Goal: Answer question/provide support

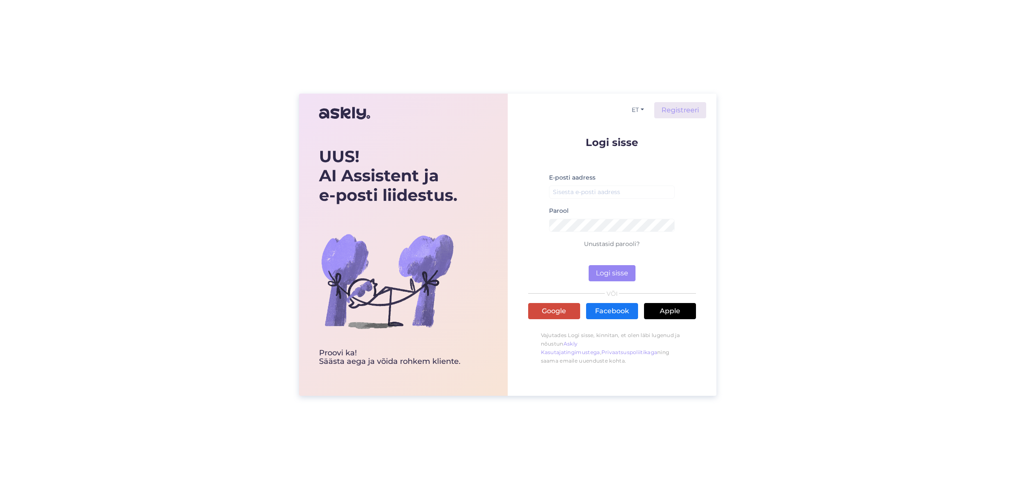
click at [567, 312] on link "Google" at bounding box center [554, 311] width 52 height 16
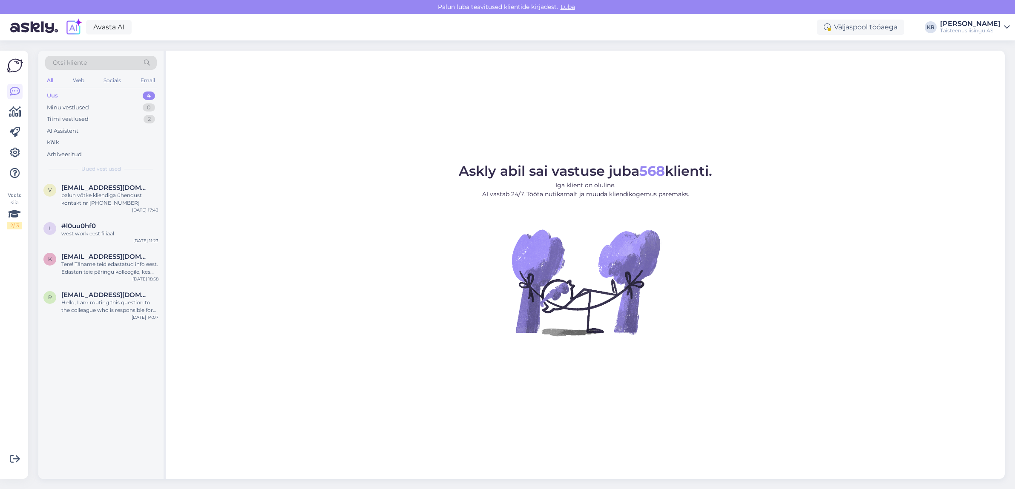
click at [57, 95] on div "Uus" at bounding box center [52, 96] width 11 height 9
click at [145, 95] on div "4" at bounding box center [149, 96] width 12 height 9
click at [121, 194] on div "palun võtke kliendiga ühendust kontakt nr [PHONE_NUMBER]" at bounding box center [109, 199] width 97 height 15
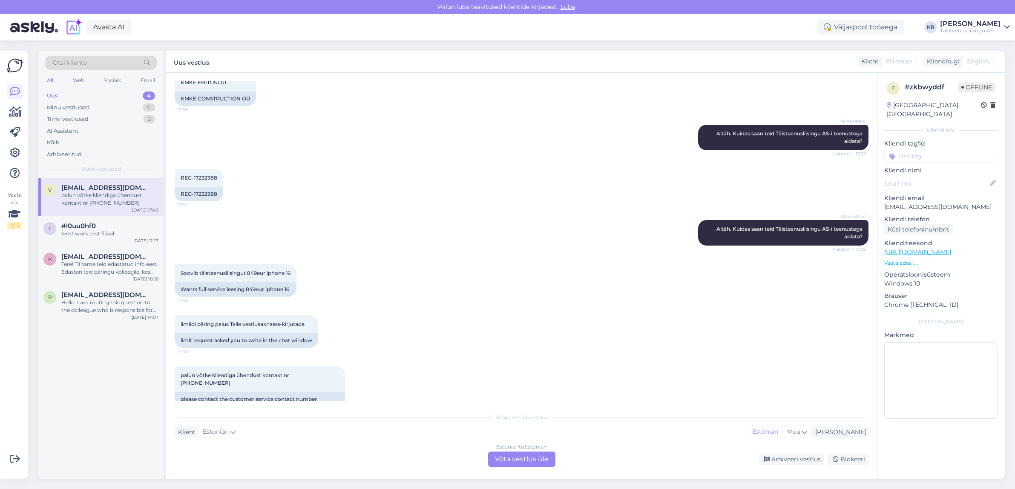
scroll to position [2490, 0]
click at [517, 459] on div "Estonian to Estonian Võta vestlus üle" at bounding box center [521, 459] width 67 height 15
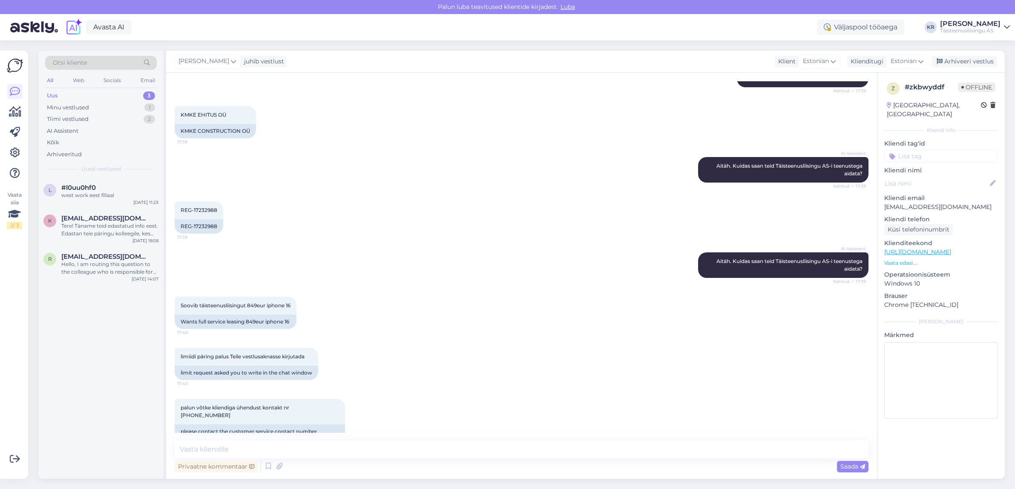
click at [319, 465] on div "Privaatne kommentaar Saada" at bounding box center [522, 467] width 694 height 16
click at [303, 453] on textarea at bounding box center [522, 450] width 694 height 18
type textarea "Tere, aitäh! Kontakteerume kliendiga."
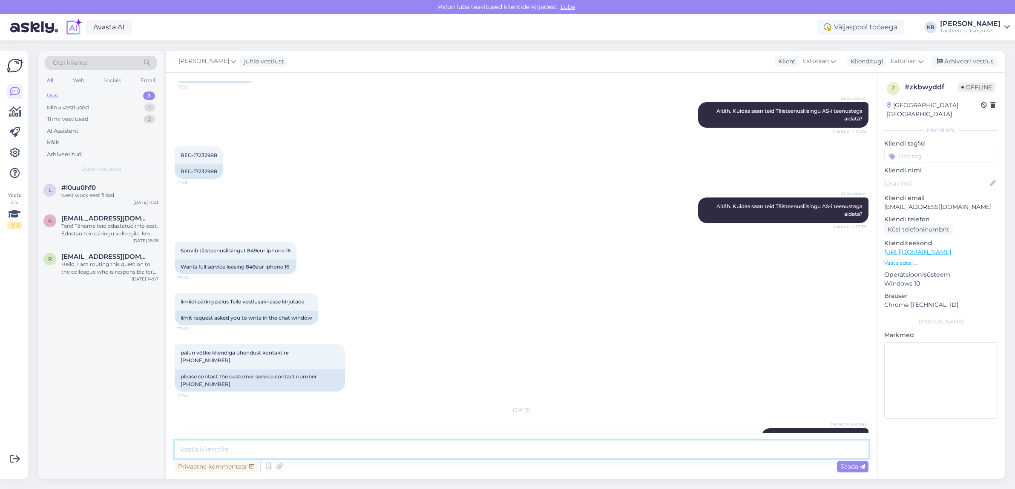
scroll to position [2513, 0]
